Goal: Navigation & Orientation: Find specific page/section

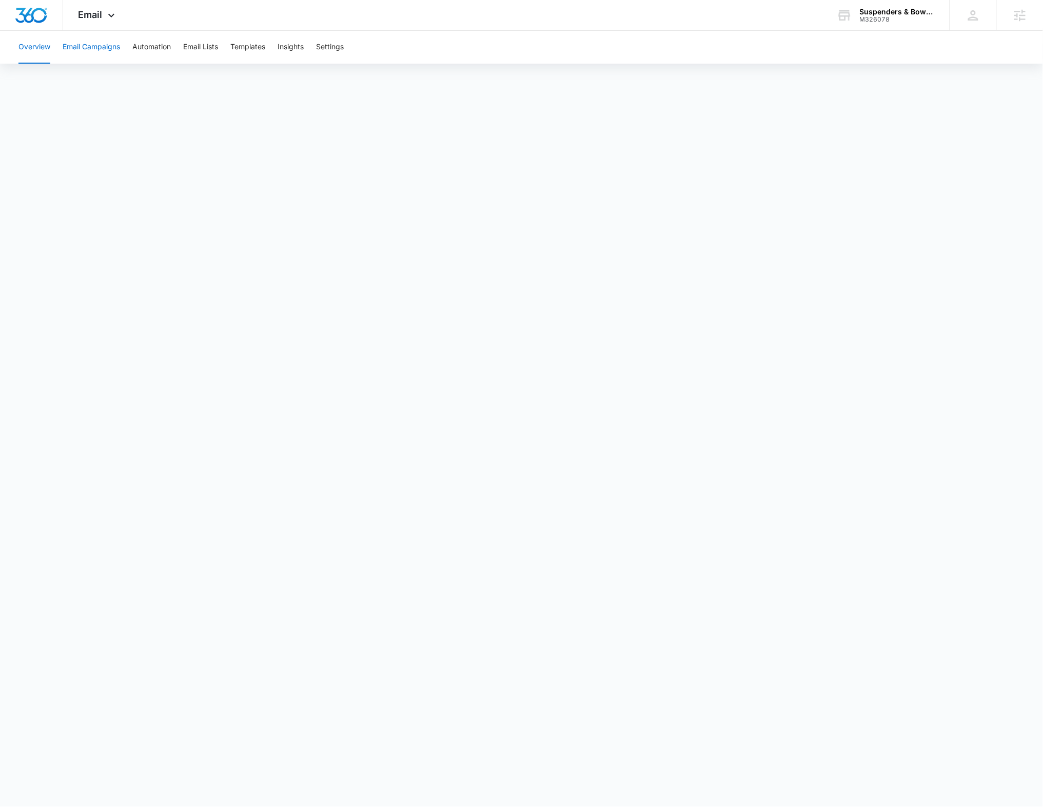
click at [112, 50] on button "Email Campaigns" at bounding box center [91, 47] width 57 height 33
click at [144, 47] on button "Automation" at bounding box center [151, 47] width 38 height 33
click at [111, 47] on button "Email Campaigns" at bounding box center [91, 47] width 57 height 33
click at [158, 50] on button "Automation" at bounding box center [151, 47] width 38 height 33
click at [96, 47] on button "Email Campaigns" at bounding box center [91, 47] width 57 height 33
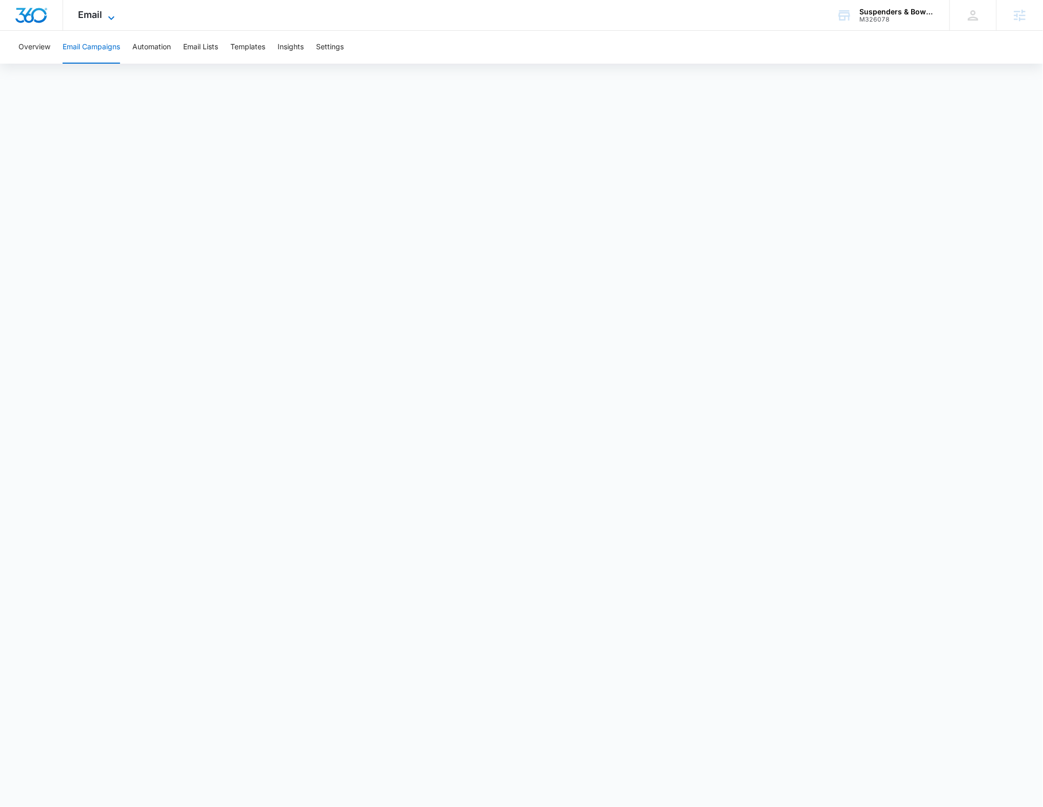
click at [102, 16] on span "Email" at bounding box center [91, 14] width 24 height 11
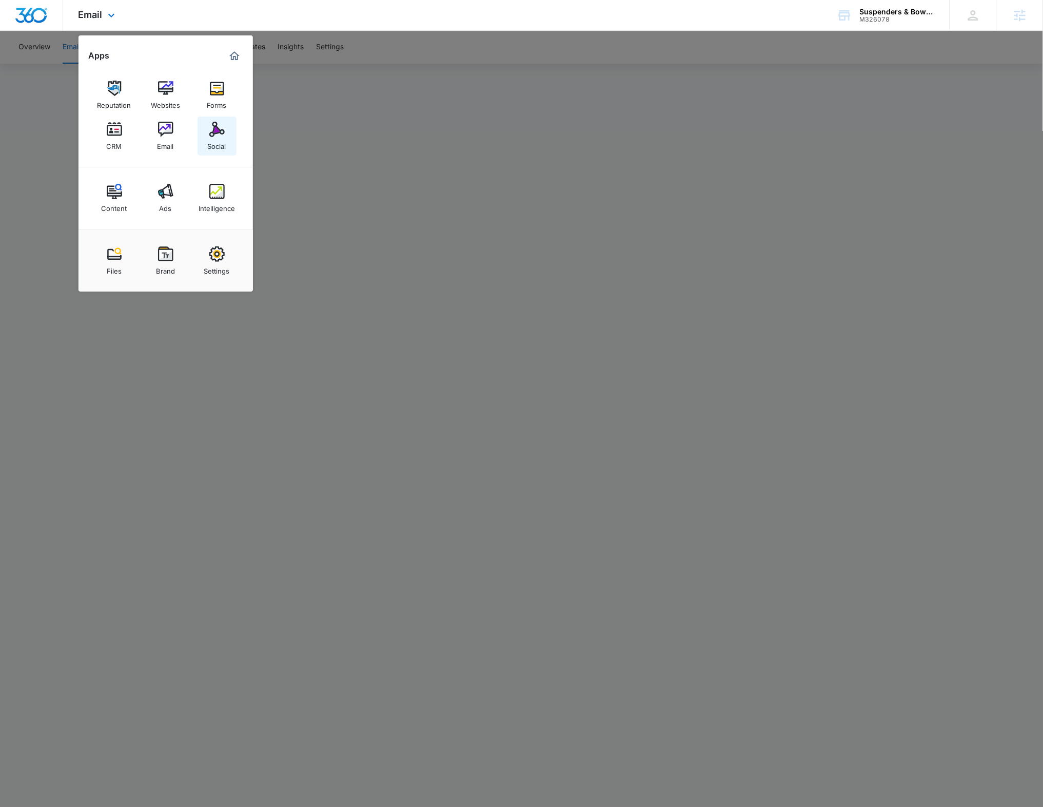
click at [212, 134] on img at bounding box center [216, 129] width 15 height 15
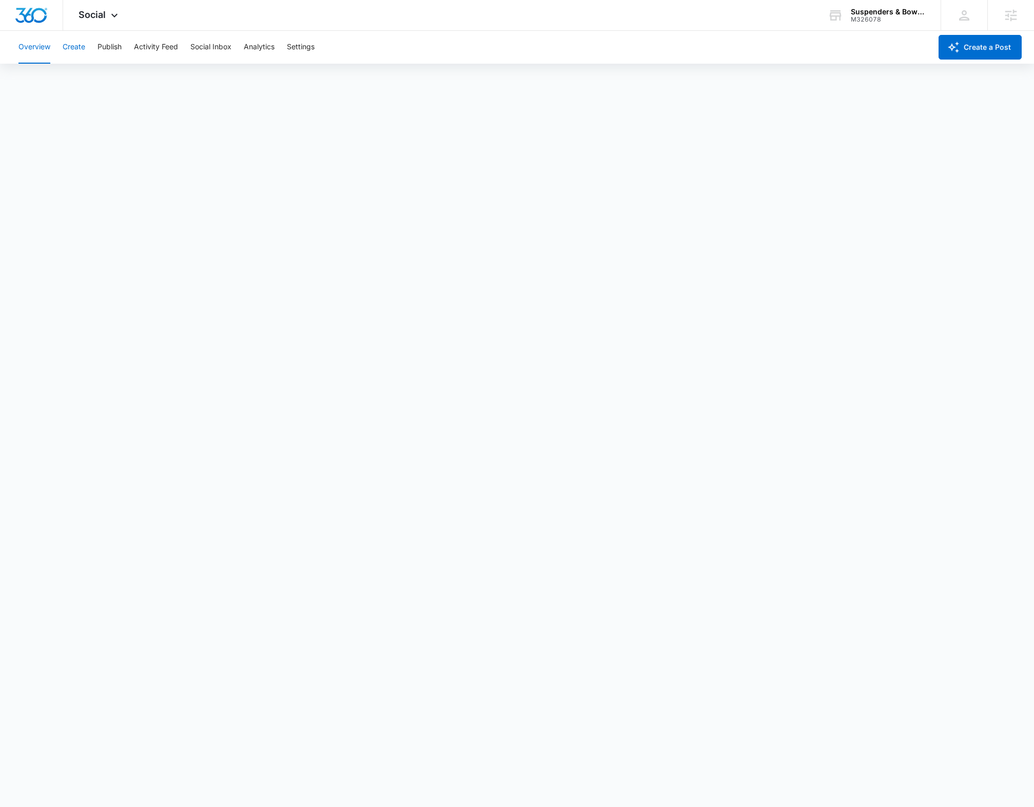
click at [78, 48] on button "Create" at bounding box center [74, 47] width 23 height 33
